Goal: Task Accomplishment & Management: Manage account settings

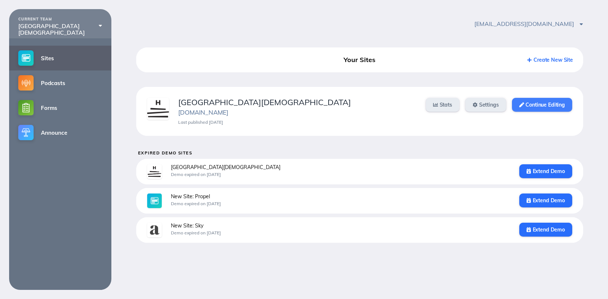
click at [540, 106] on link "Continue Editing" at bounding box center [542, 105] width 60 height 14
click at [540, 107] on link "Continue Editing" at bounding box center [542, 105] width 60 height 14
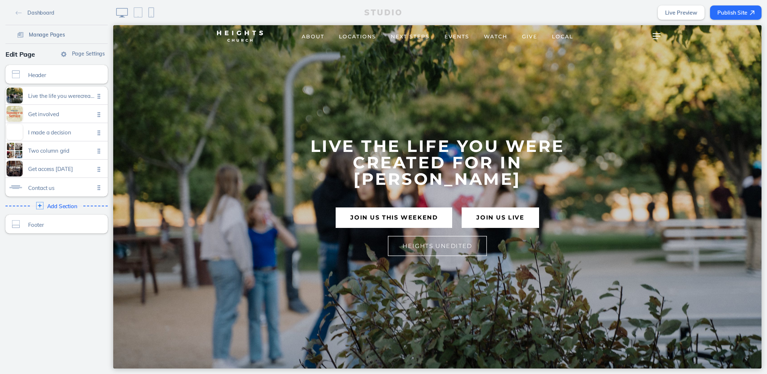
click at [58, 35] on span "Manage Pages" at bounding box center [47, 34] width 36 height 7
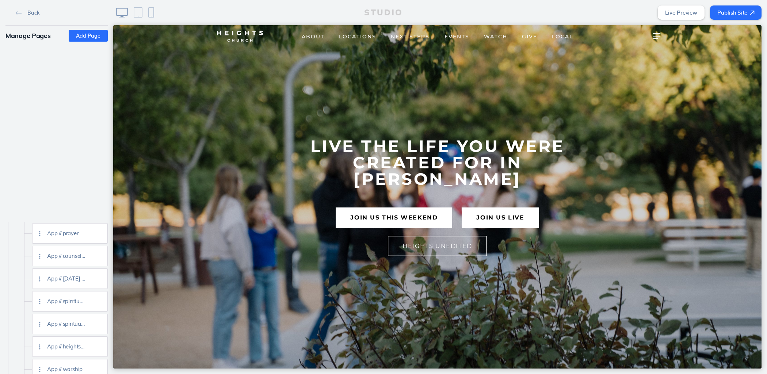
scroll to position [1137, 0]
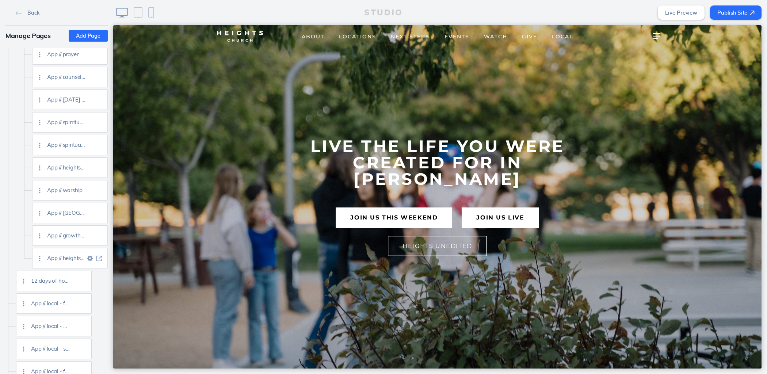
click at [96, 257] on img at bounding box center [98, 258] width 5 height 5
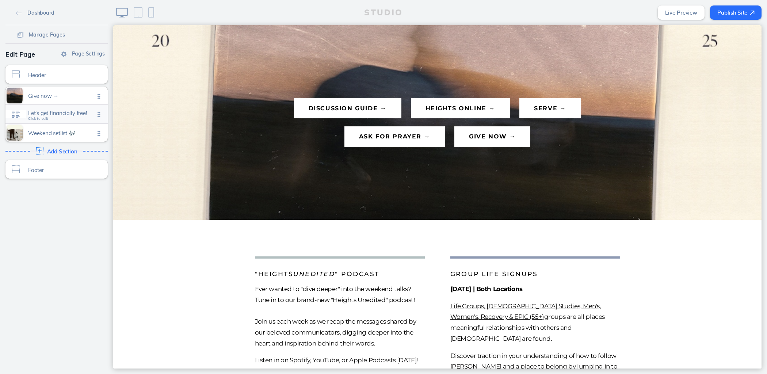
click at [62, 115] on span "Let's get financially free!" at bounding box center [61, 113] width 66 height 6
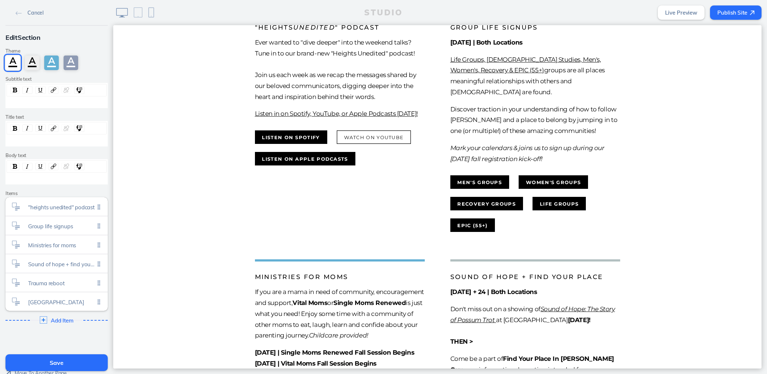
scroll to position [346, 0]
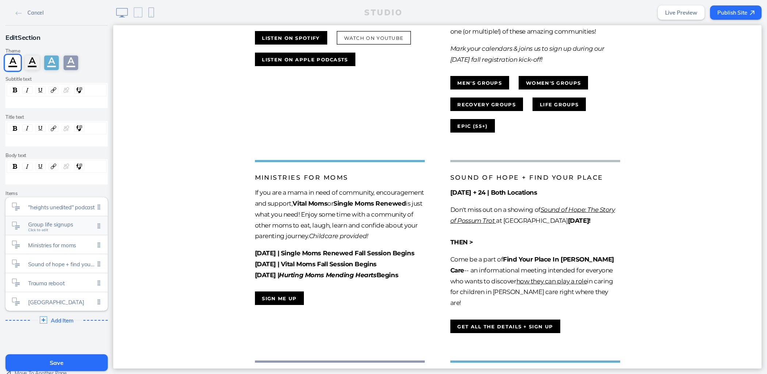
click at [64, 228] on div "Group life signups Click to edit" at bounding box center [56, 225] width 102 height 19
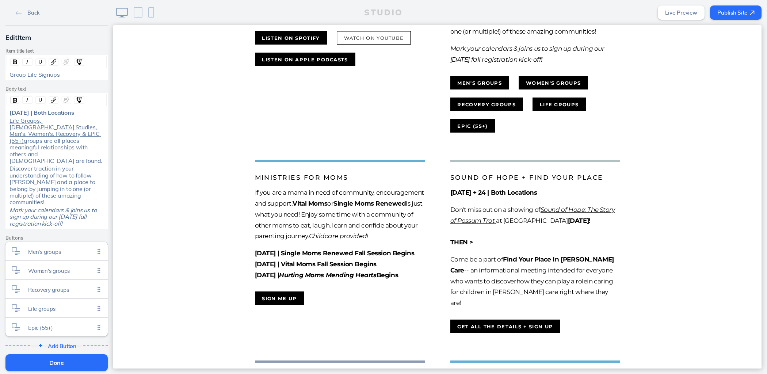
scroll to position [65, 0]
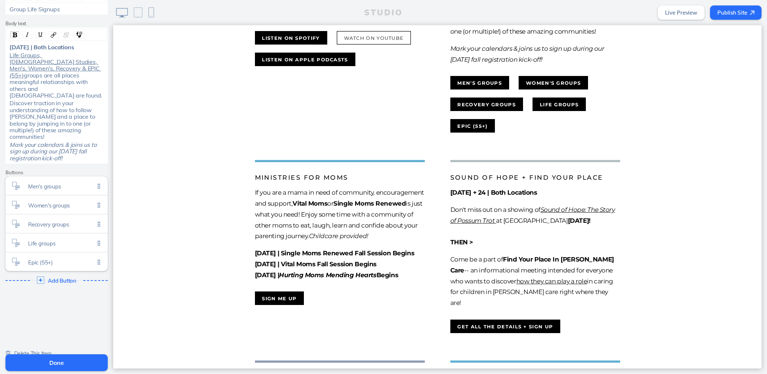
click at [48, 350] on span "Delete This Item" at bounding box center [32, 353] width 37 height 7
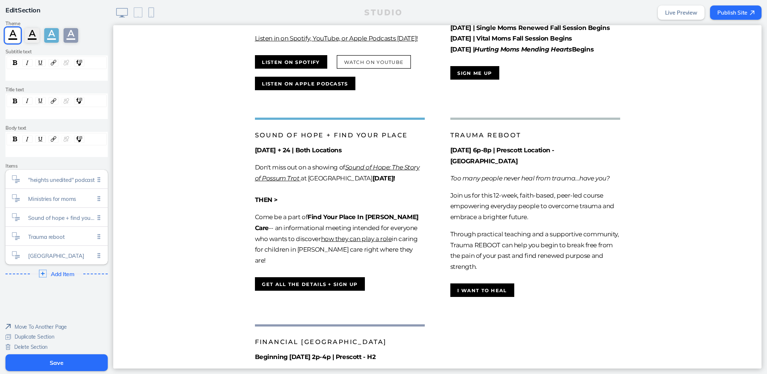
scroll to position [404, 0]
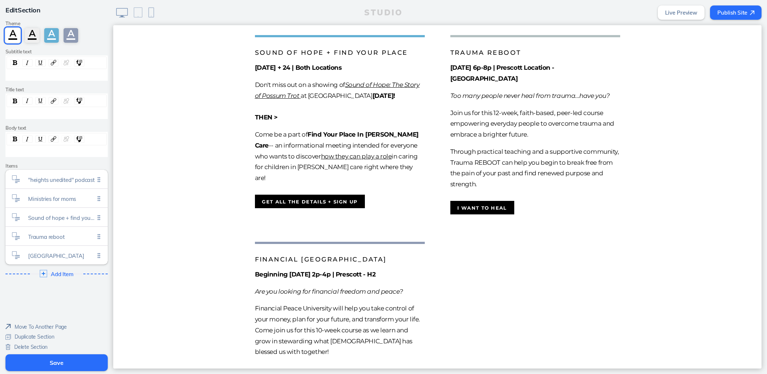
click at [81, 366] on button "Save" at bounding box center [56, 362] width 102 height 17
click at [81, 366] on button "Saving..." at bounding box center [56, 362] width 102 height 17
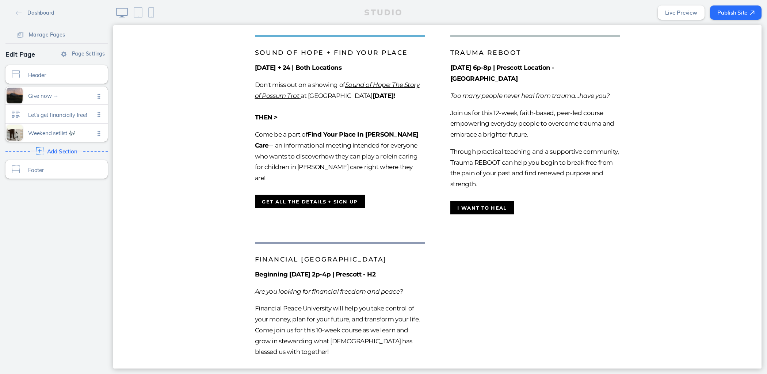
scroll to position [65, 0]
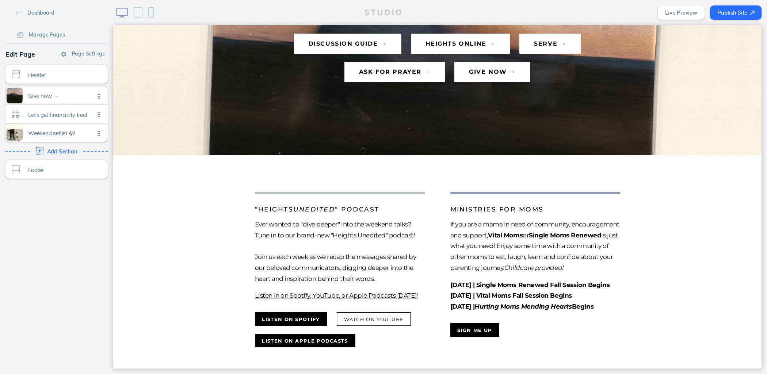
click at [732, 14] on button "Publish Site" at bounding box center [735, 12] width 51 height 14
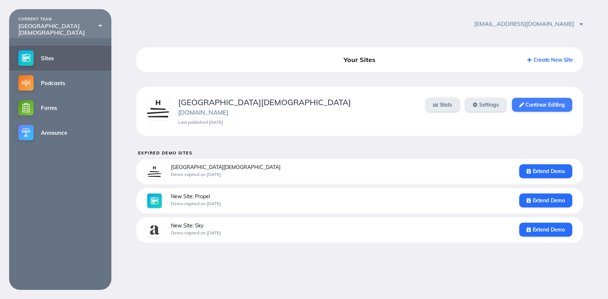
click at [520, 103] on icon at bounding box center [521, 105] width 5 height 5
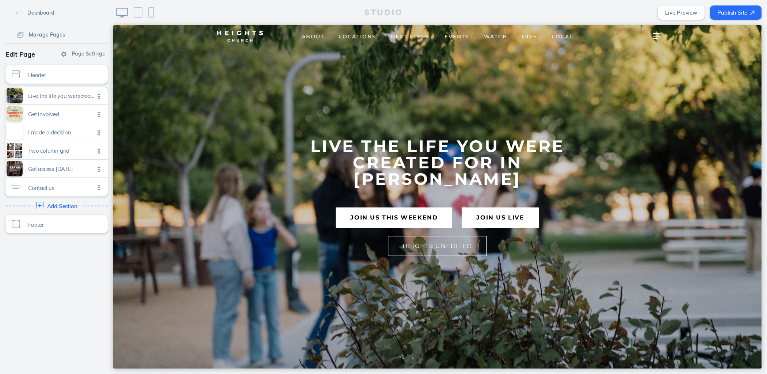
click at [53, 35] on span "Manage Pages" at bounding box center [47, 34] width 36 height 7
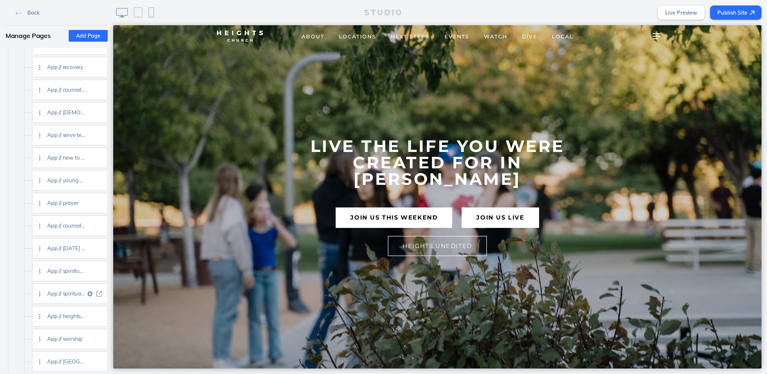
scroll to position [1119, 0]
click at [100, 276] on img at bounding box center [98, 276] width 5 height 5
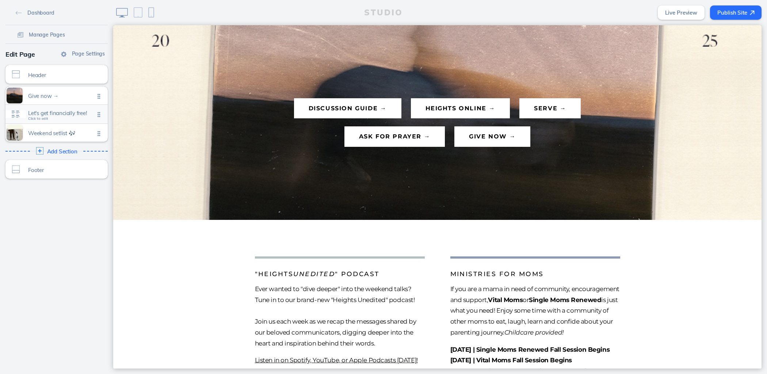
click at [46, 114] on span "Let's get financially free!" at bounding box center [61, 113] width 66 height 6
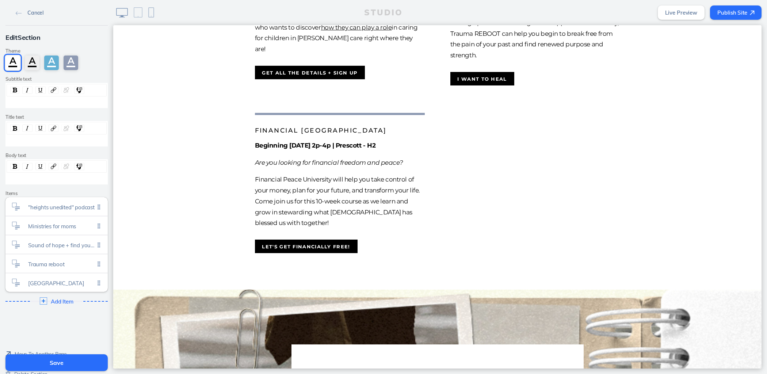
click at [28, 15] on span "Cancel" at bounding box center [35, 12] width 16 height 7
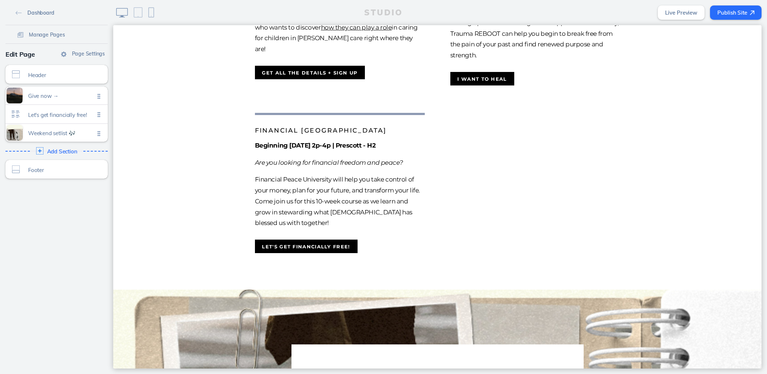
click at [30, 14] on span "Dashboard" at bounding box center [40, 12] width 27 height 7
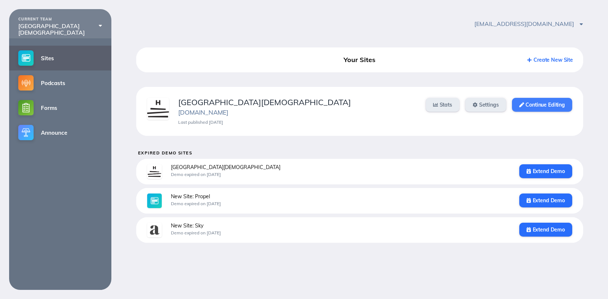
click at [560, 104] on link "Continue Editing" at bounding box center [542, 105] width 60 height 14
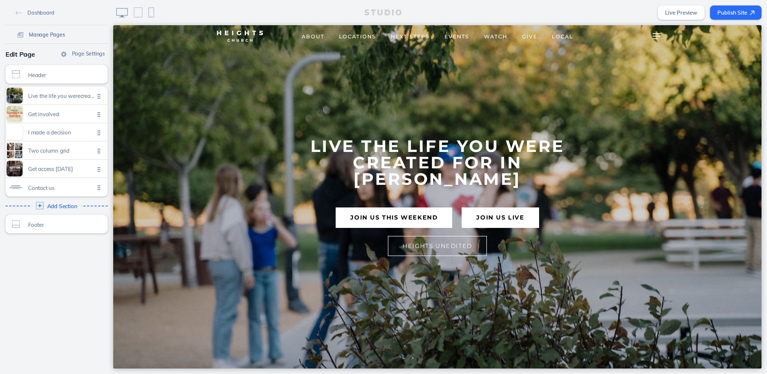
click at [50, 37] on span "Manage Pages" at bounding box center [47, 34] width 36 height 7
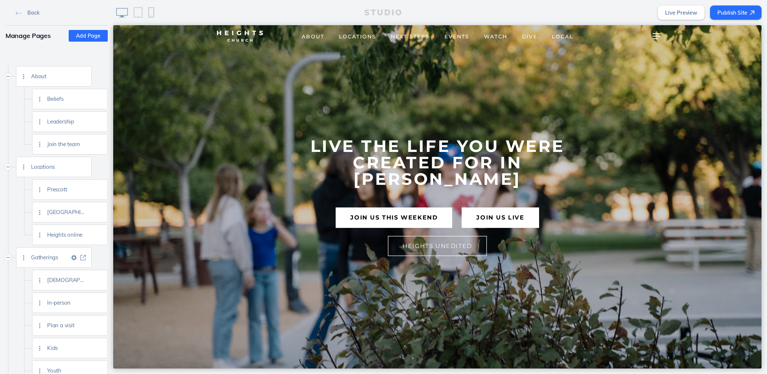
scroll to position [24, 0]
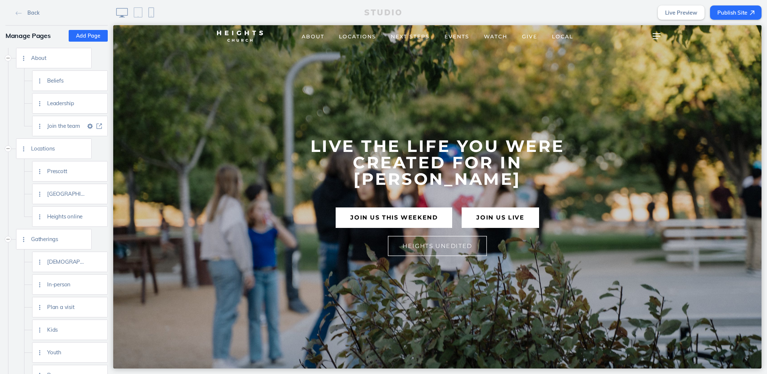
click at [99, 126] on img at bounding box center [98, 125] width 5 height 5
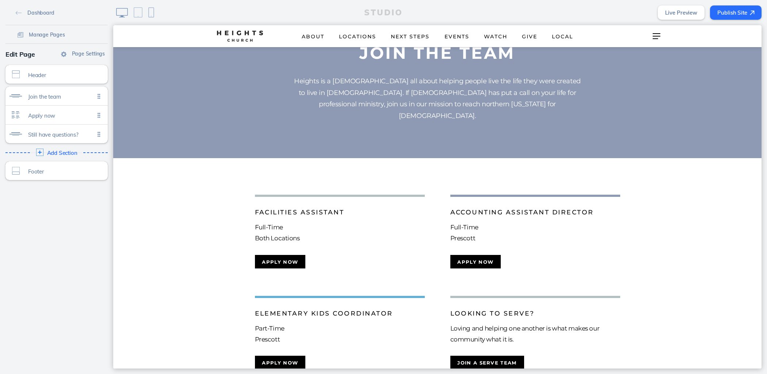
scroll to position [192, 0]
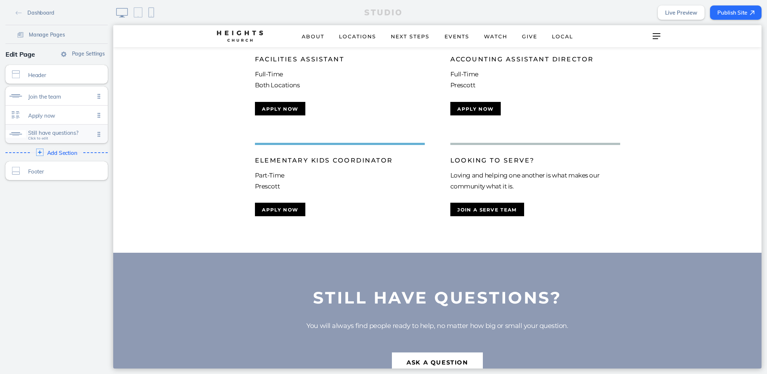
click at [44, 130] on span "Still have questions?" at bounding box center [61, 133] width 66 height 6
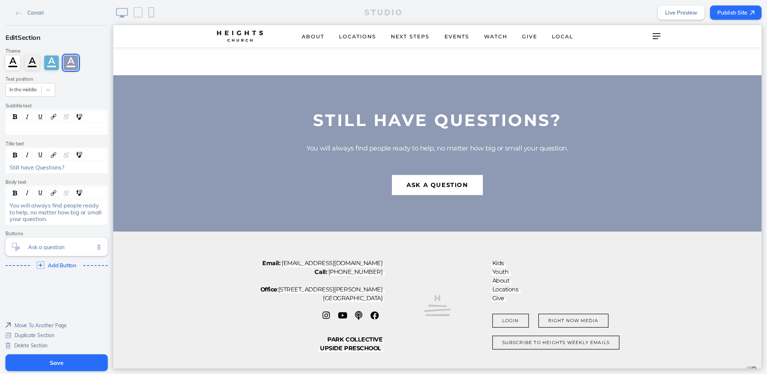
scroll to position [364, 0]
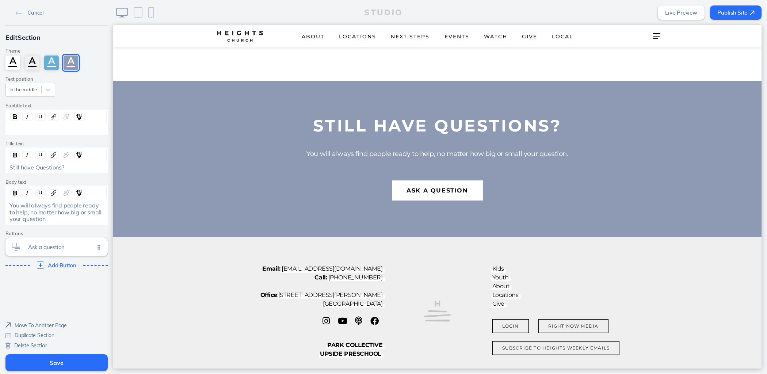
click at [31, 7] on link "Cancel" at bounding box center [30, 12] width 34 height 11
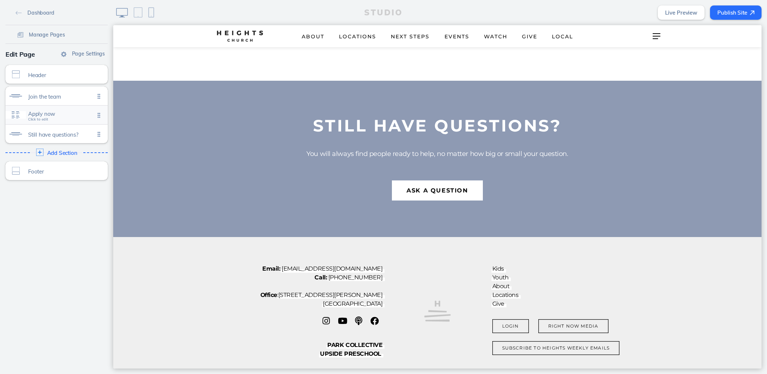
click at [59, 112] on span "Apply now" at bounding box center [61, 114] width 66 height 6
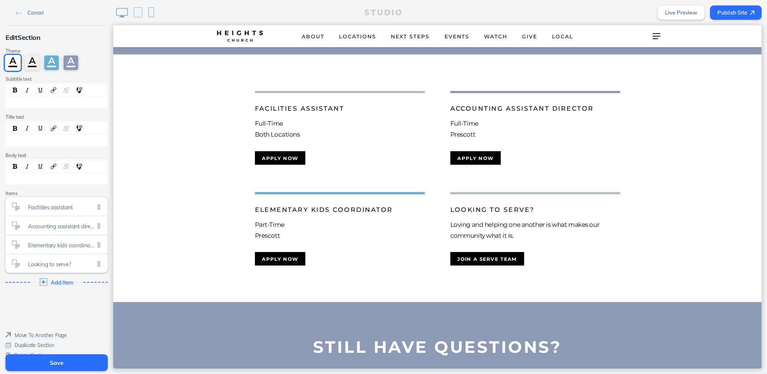
scroll to position [138, 0]
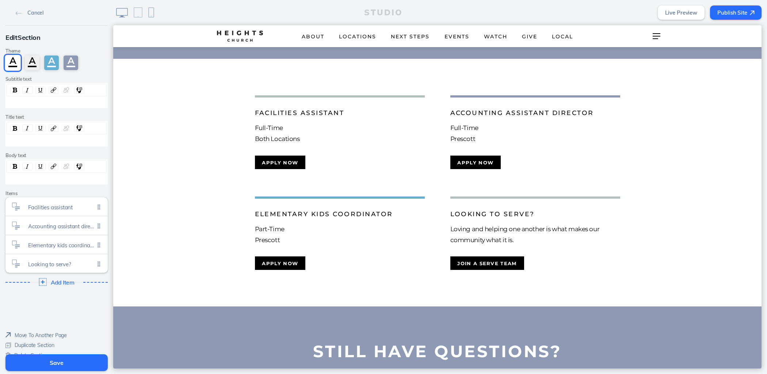
click at [59, 282] on span "Add Item" at bounding box center [62, 282] width 23 height 7
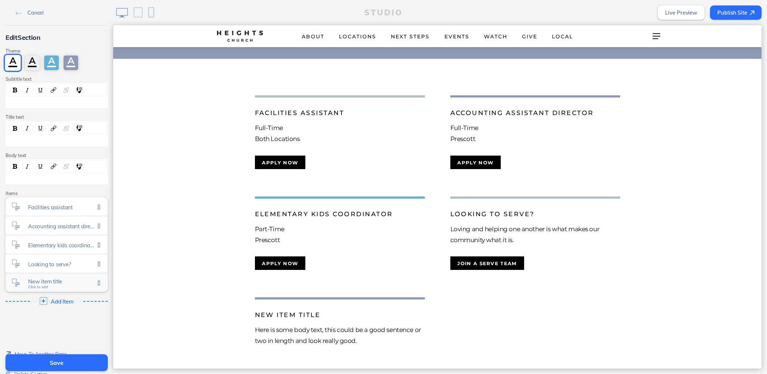
click at [53, 279] on span "New item title" at bounding box center [61, 281] width 66 height 6
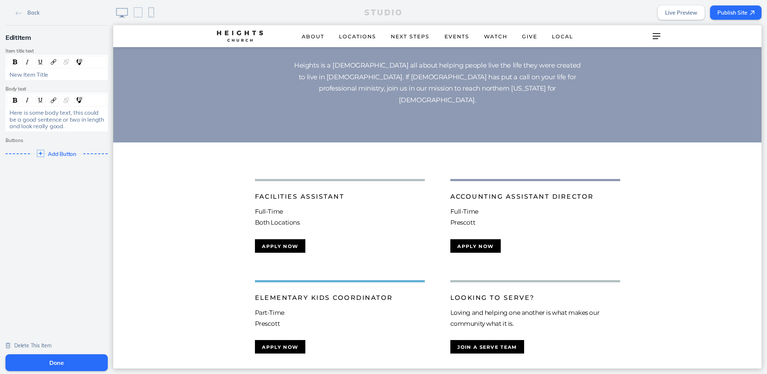
scroll to position [187, 0]
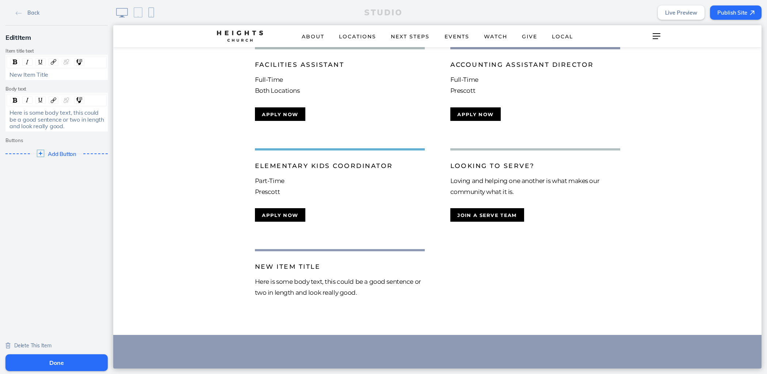
click at [53, 121] on span "Here is some body text, this could be a good sentence or two in length and look…" at bounding box center [57, 119] width 96 height 21
click at [47, 76] on div "New Item Title" at bounding box center [56, 74] width 95 height 7
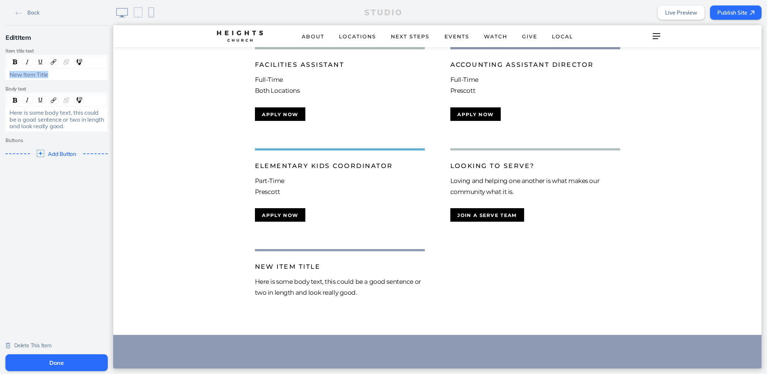
click at [47, 76] on div "New Item Title" at bounding box center [56, 74] width 95 height 7
click at [39, 113] on span "Here is some body text, this could be a good sentence or two in length and look…" at bounding box center [57, 119] width 96 height 21
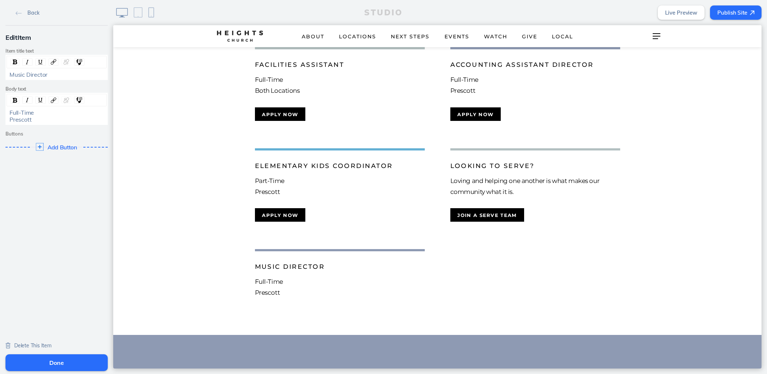
click at [64, 147] on span "Add Button" at bounding box center [62, 147] width 30 height 7
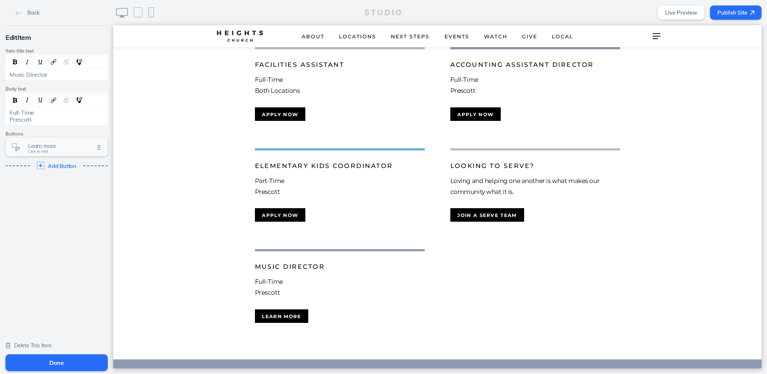
click at [58, 143] on span "Learn more" at bounding box center [61, 146] width 66 height 6
click at [45, 58] on input "Learn more" at bounding box center [56, 61] width 102 height 12
type input "Apply Now"
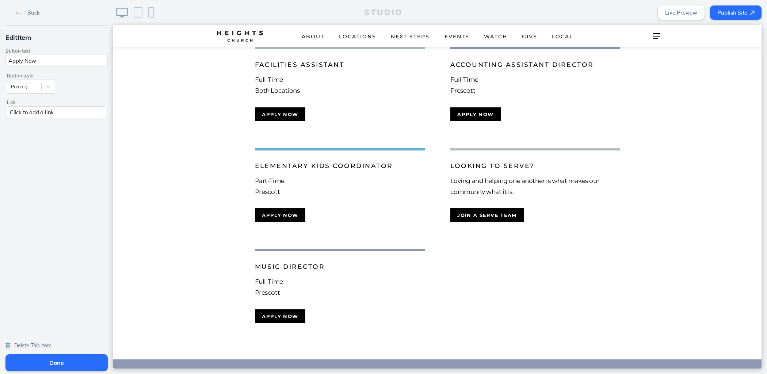
click at [78, 116] on div "Click to add a link" at bounding box center [56, 112] width 99 height 12
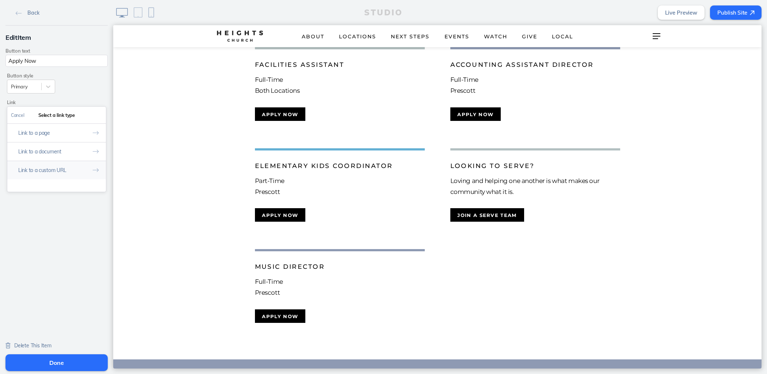
click at [61, 168] on button "Link to a custom URL" at bounding box center [56, 170] width 99 height 19
click at [64, 148] on input "text" at bounding box center [56, 146] width 91 height 12
paste input "https://heights.bamboohr.com/careers/78"
type input "https://heights.bamboohr.com/careers/78"
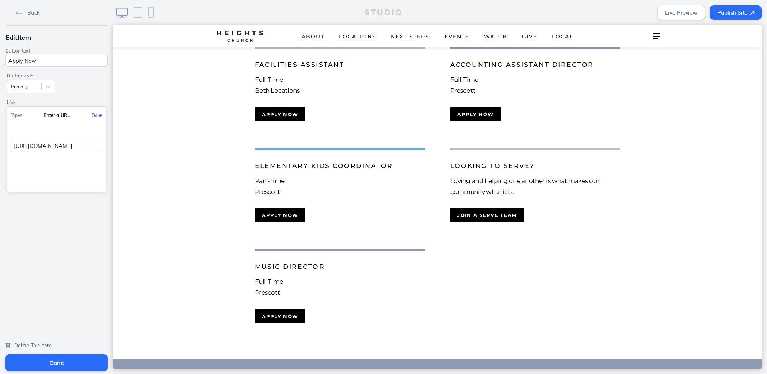
click at [93, 113] on button "Done" at bounding box center [97, 115] width 18 height 16
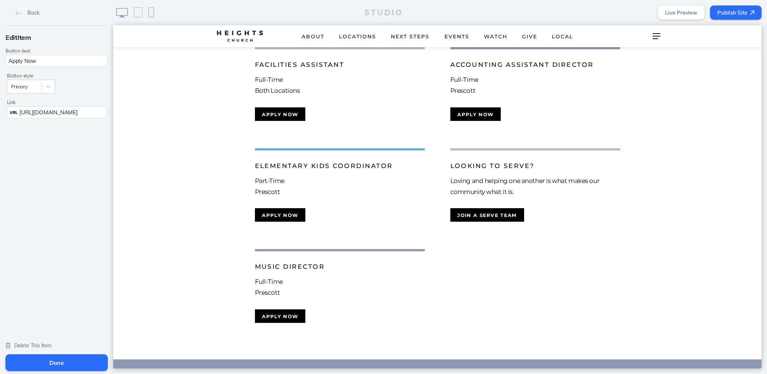
click at [79, 361] on button "Done" at bounding box center [56, 362] width 102 height 17
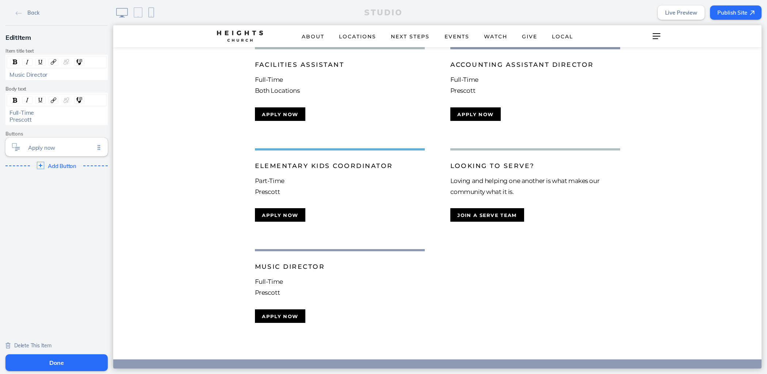
click at [63, 360] on button "Done" at bounding box center [56, 362] width 102 height 17
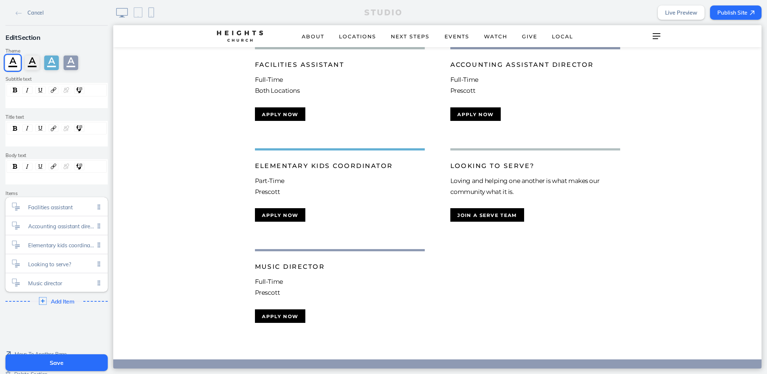
click at [68, 298] on span "Add Item" at bounding box center [62, 301] width 23 height 7
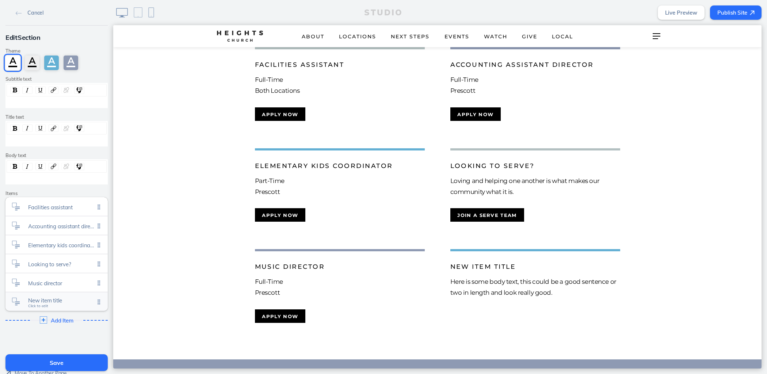
click at [61, 297] on span "New item title" at bounding box center [61, 300] width 66 height 6
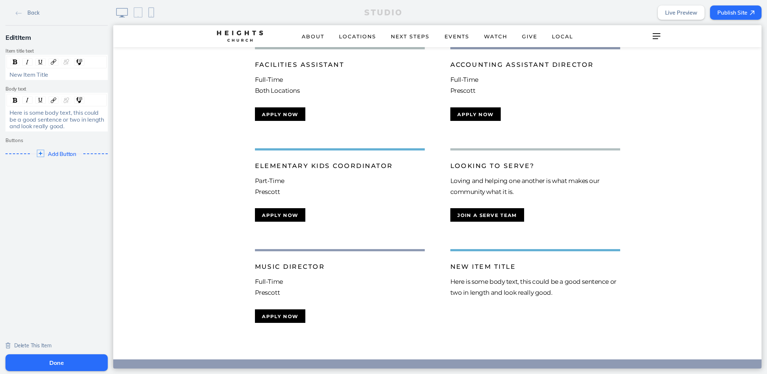
click at [15, 70] on div "New Item Title" at bounding box center [57, 74] width 100 height 9
click at [14, 72] on span "New Item Title" at bounding box center [28, 74] width 39 height 7
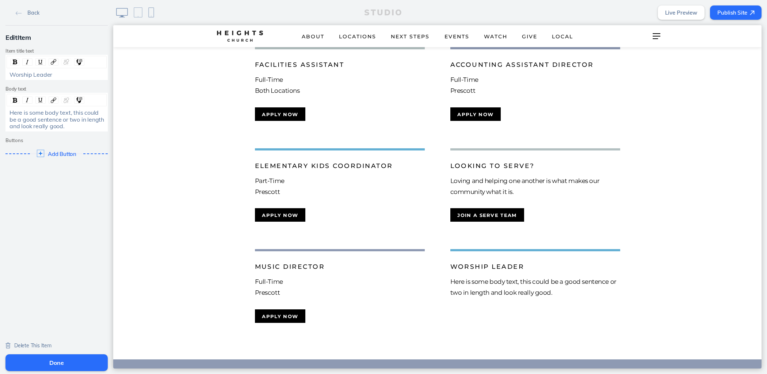
click at [54, 119] on span "Here is some body text, this could be a good sentence or two in length and look…" at bounding box center [57, 119] width 96 height 21
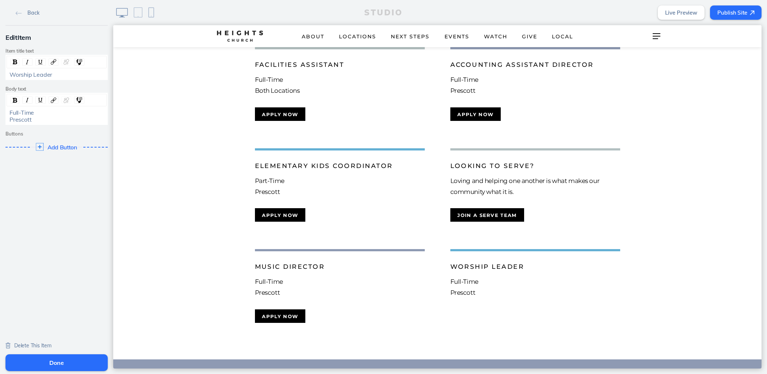
click at [69, 146] on span "Add Button" at bounding box center [62, 147] width 30 height 7
click at [66, 150] on div "Learn more Click to edit" at bounding box center [56, 147] width 102 height 19
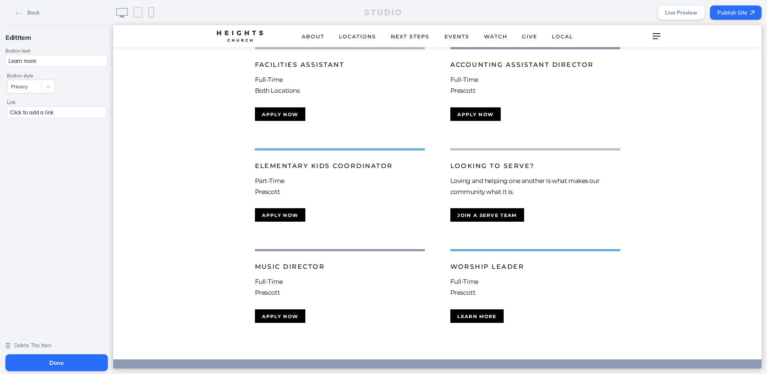
click at [65, 115] on div "Click to add a link" at bounding box center [56, 112] width 99 height 12
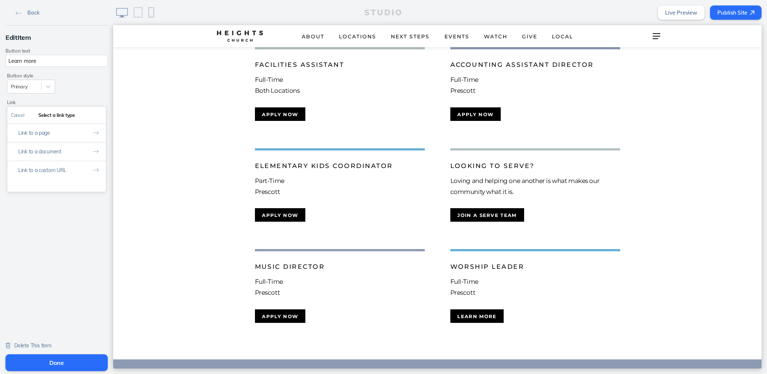
click at [66, 170] on button "Link to a custom URL" at bounding box center [56, 170] width 99 height 19
click at [65, 142] on input "text" at bounding box center [56, 146] width 91 height 12
paste input "https://heights.bamboohr.com/careers/77"
type input "https://heights.bamboohr.com/careers/77"
click at [92, 114] on button "Done" at bounding box center [97, 115] width 18 height 16
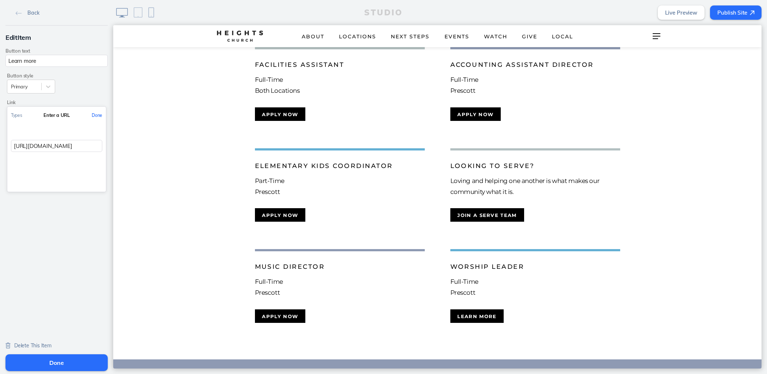
scroll to position [0, 0]
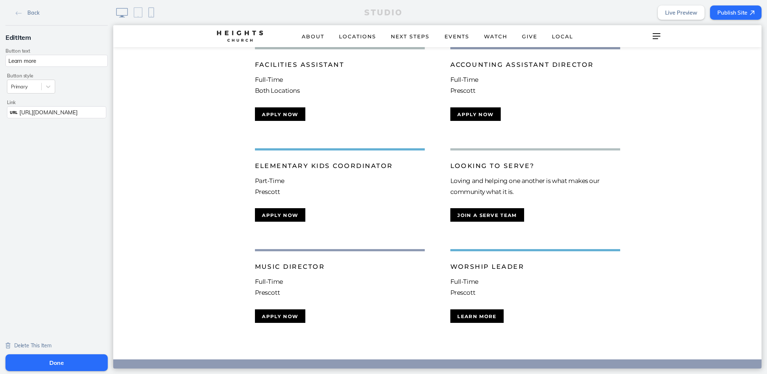
click at [69, 61] on input "Learn more" at bounding box center [56, 61] width 102 height 12
type input "Apply now"
drag, startPoint x: 85, startPoint y: 364, endPoint x: 97, endPoint y: 361, distance: 11.7
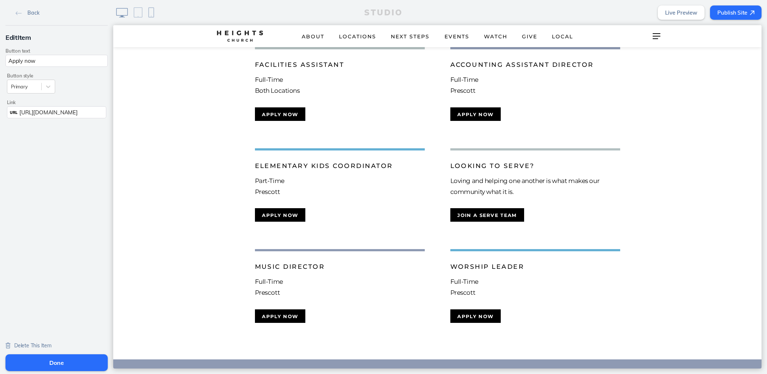
click at [86, 364] on button "Done" at bounding box center [56, 362] width 102 height 17
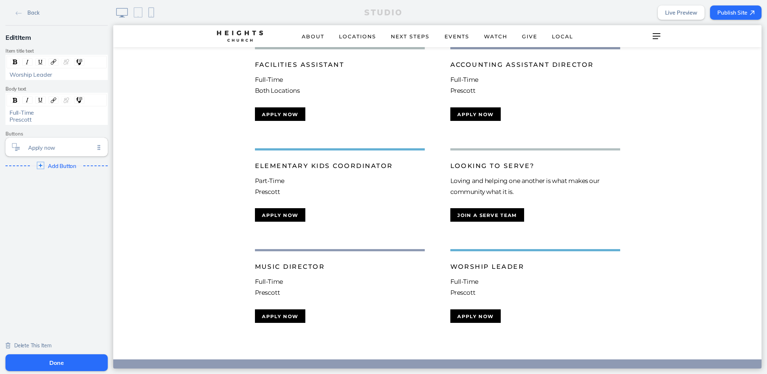
click at [70, 363] on button "Done" at bounding box center [56, 362] width 102 height 17
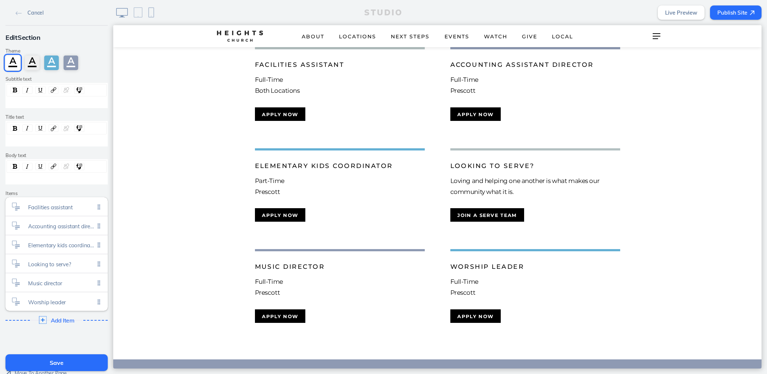
click at [66, 315] on div "Add Item Click to edit" at bounding box center [56, 319] width 107 height 13
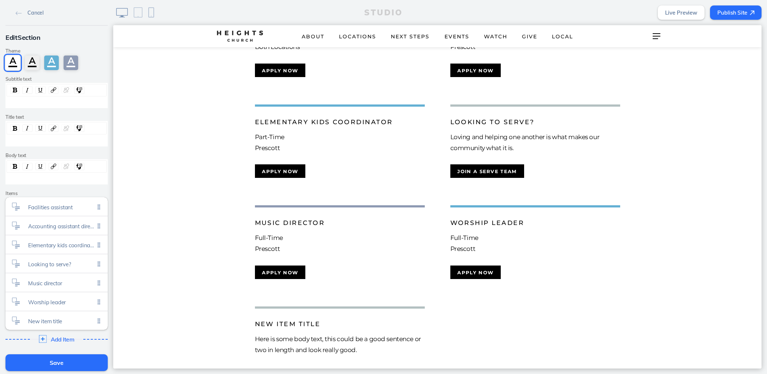
scroll to position [232, 0]
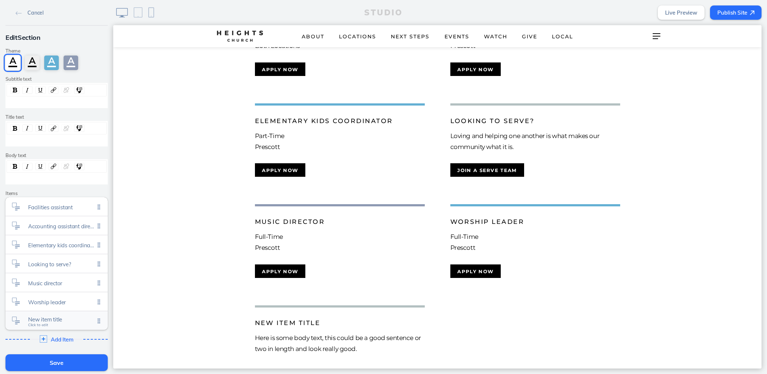
click at [50, 320] on span "New item title" at bounding box center [61, 319] width 66 height 6
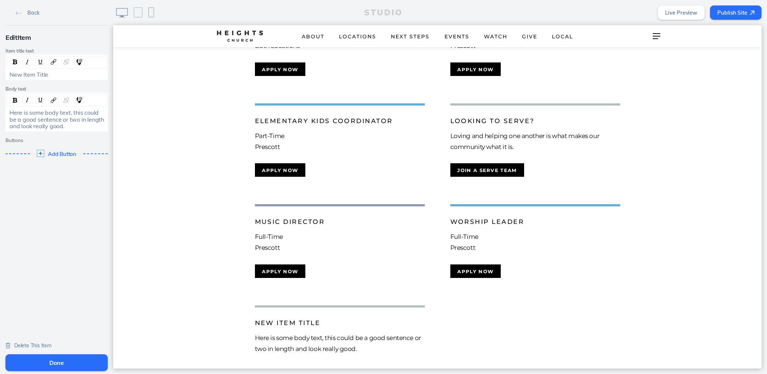
click at [47, 69] on div "New Item Title" at bounding box center [56, 67] width 102 height 25
click at [46, 73] on div "New Item Title" at bounding box center [56, 74] width 95 height 7
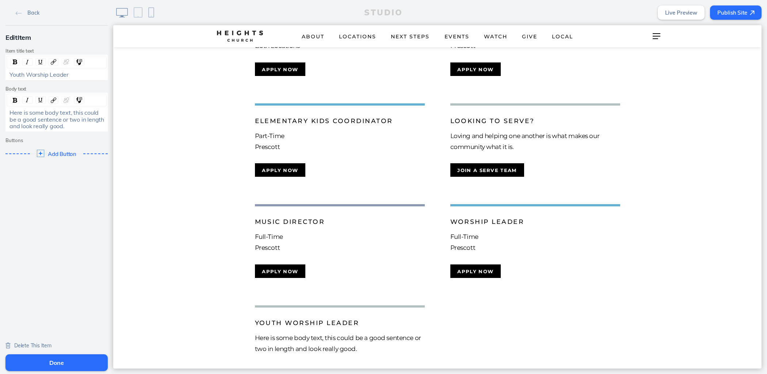
click at [37, 121] on span "Here is some body text, this could be a good sentence or two in length and look…" at bounding box center [57, 119] width 96 height 21
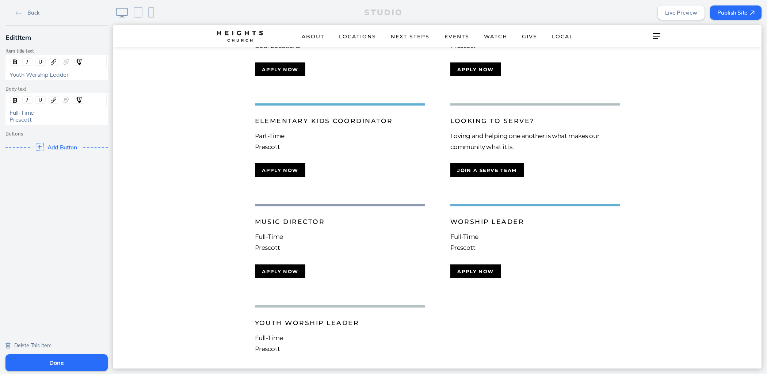
click at [54, 146] on span "Add Button" at bounding box center [62, 147] width 30 height 7
click at [57, 149] on span "Learn more Click to edit" at bounding box center [61, 148] width 66 height 6
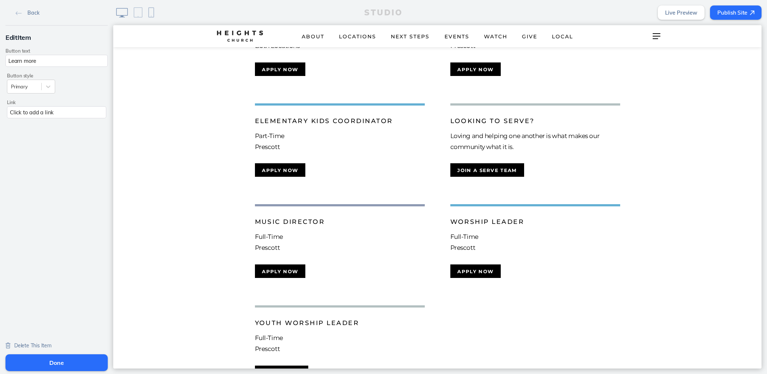
click at [64, 113] on div "Click to add a link" at bounding box center [56, 112] width 99 height 12
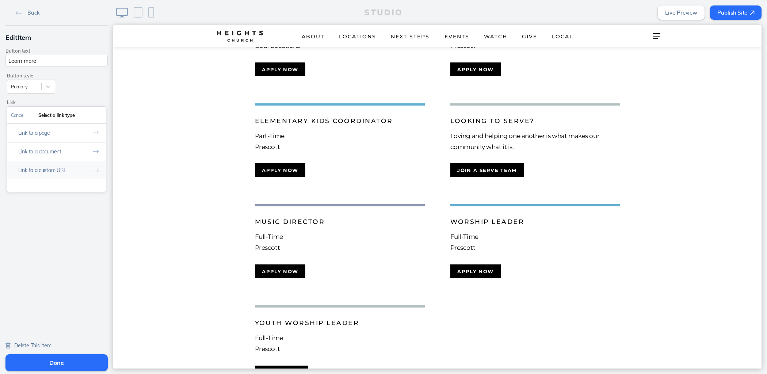
click at [60, 169] on button "Link to a custom URL" at bounding box center [56, 170] width 99 height 19
click at [62, 145] on input "text" at bounding box center [56, 146] width 91 height 12
paste input "https://heights.bamboohr.com/careers/76"
type input "https://heights.bamboohr.com/careers/76"
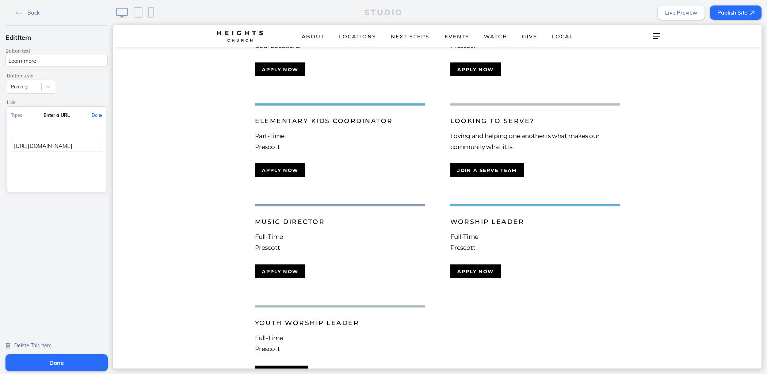
click at [95, 114] on button "Done" at bounding box center [97, 115] width 18 height 16
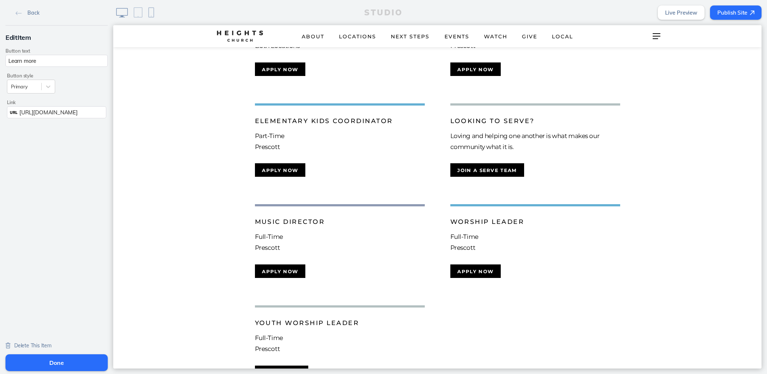
click at [72, 56] on input "Learn more" at bounding box center [56, 61] width 102 height 12
click at [72, 57] on input "Learn more" at bounding box center [56, 61] width 102 height 12
type input "Apply now"
click at [79, 360] on button "Done" at bounding box center [56, 362] width 102 height 17
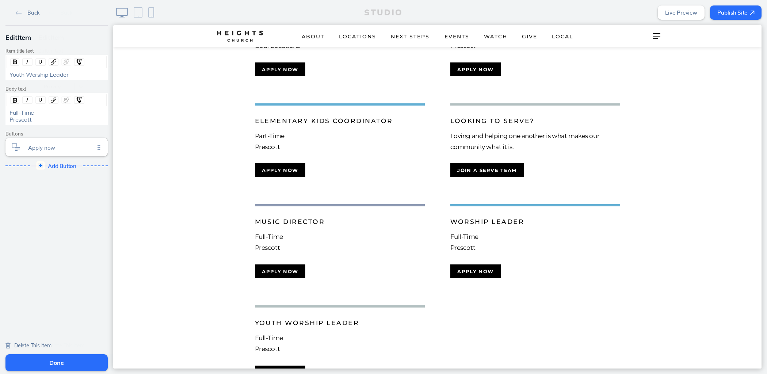
click at [79, 360] on button "Done" at bounding box center [56, 362] width 102 height 17
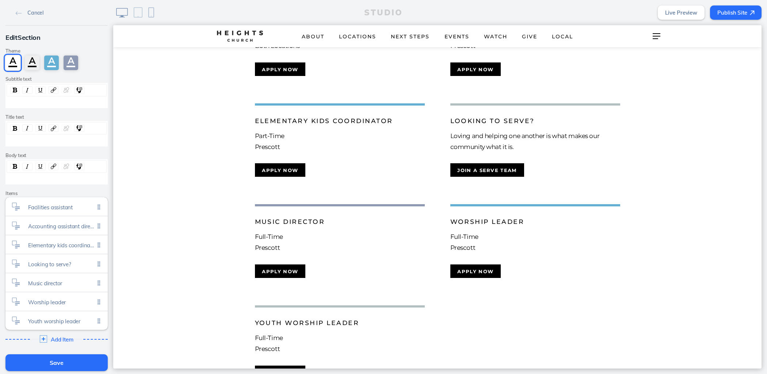
click at [79, 360] on button "Save" at bounding box center [56, 362] width 102 height 17
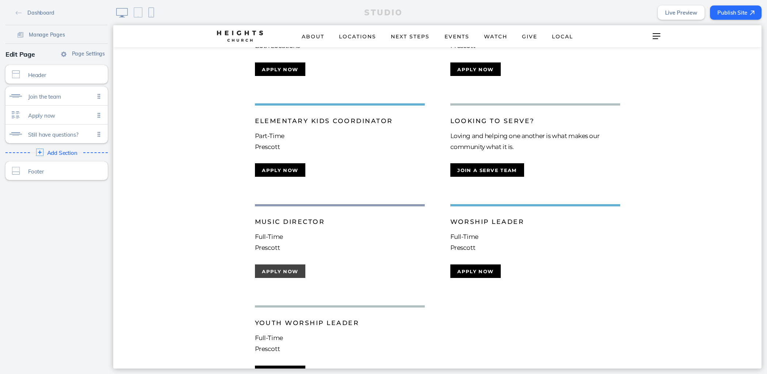
click at [293, 264] on button "Apply Now" at bounding box center [280, 271] width 51 height 14
click at [478, 264] on button "Apply now" at bounding box center [475, 271] width 51 height 14
click at [291, 366] on button "Apply now" at bounding box center [280, 373] width 51 height 14
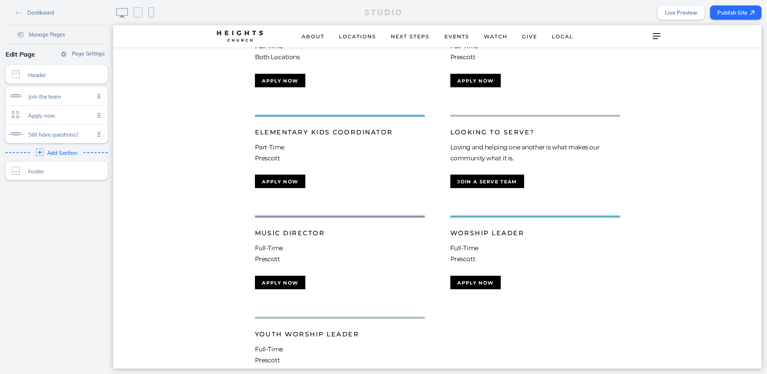
scroll to position [214, 0]
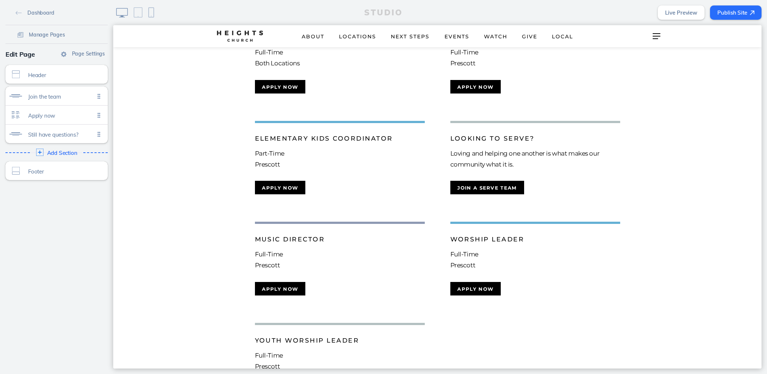
click at [730, 12] on button "Publish Site" at bounding box center [735, 12] width 51 height 14
